Goal: Register for event/course

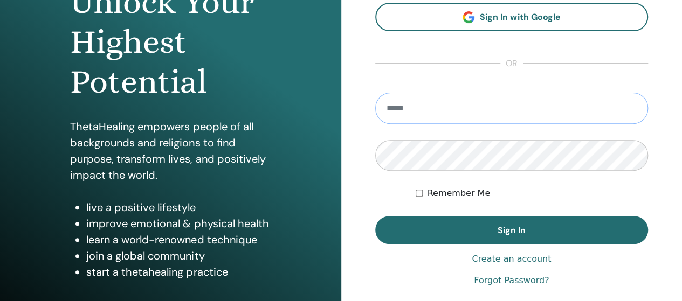
scroll to position [162, 0]
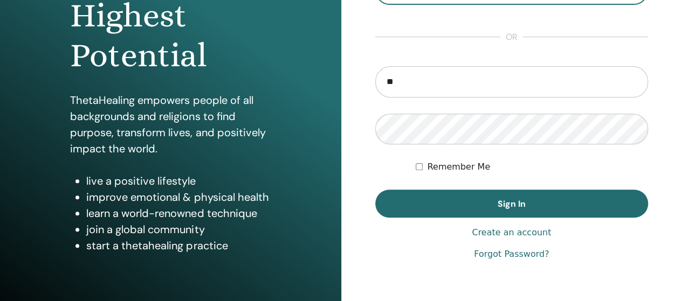
type input "**********"
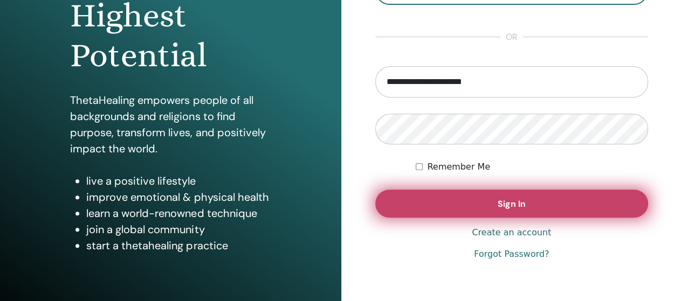
click at [470, 202] on button "Sign In" at bounding box center [511, 204] width 273 height 28
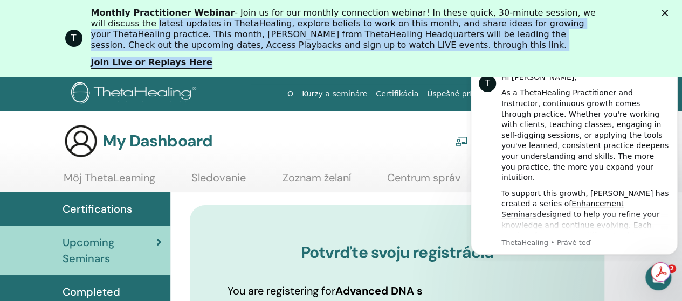
click at [674, 9] on div "T Monthly Practitioner Webinar - Join us for our monthly connection webinar! In…" at bounding box center [341, 38] width 682 height 68
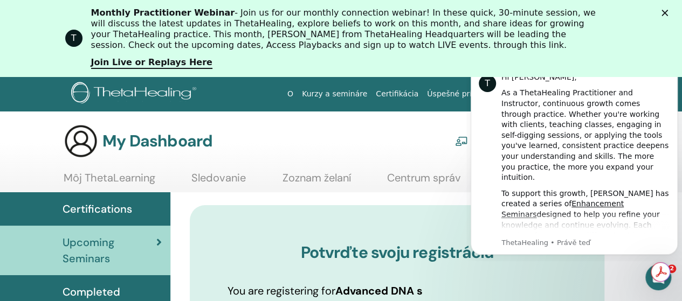
click at [668, 12] on polygon "Zavřít" at bounding box center [664, 13] width 6 height 6
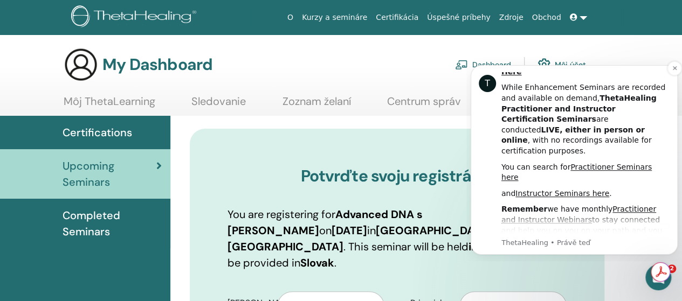
scroll to position [323, 0]
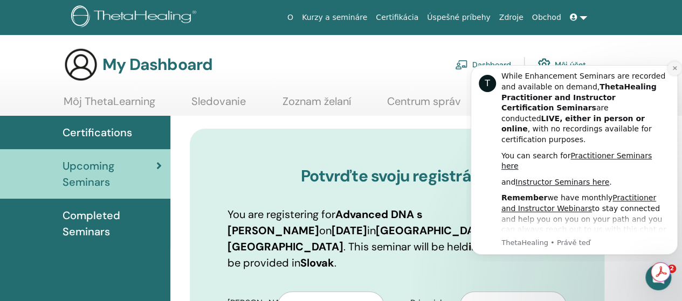
click at [675, 67] on icon "Dismiss notification" at bounding box center [675, 68] width 6 height 6
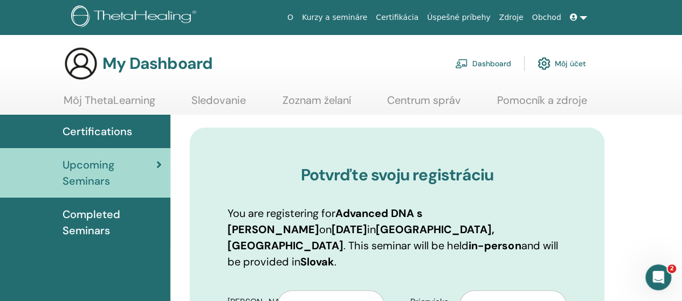
scroll to position [0, 0]
